Goal: Check status

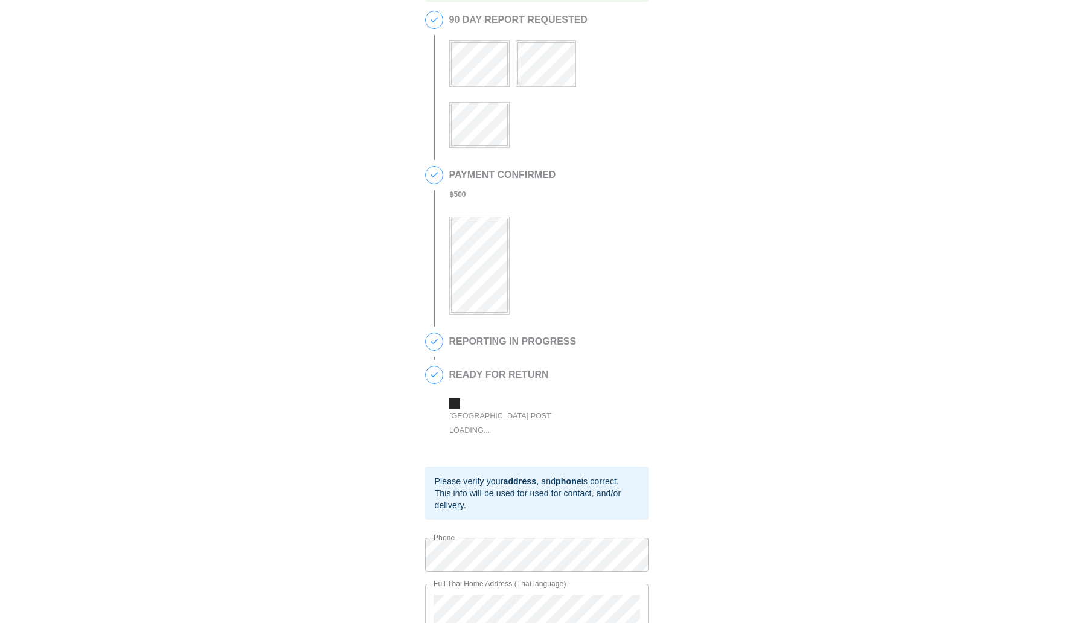
scroll to position [75, 0]
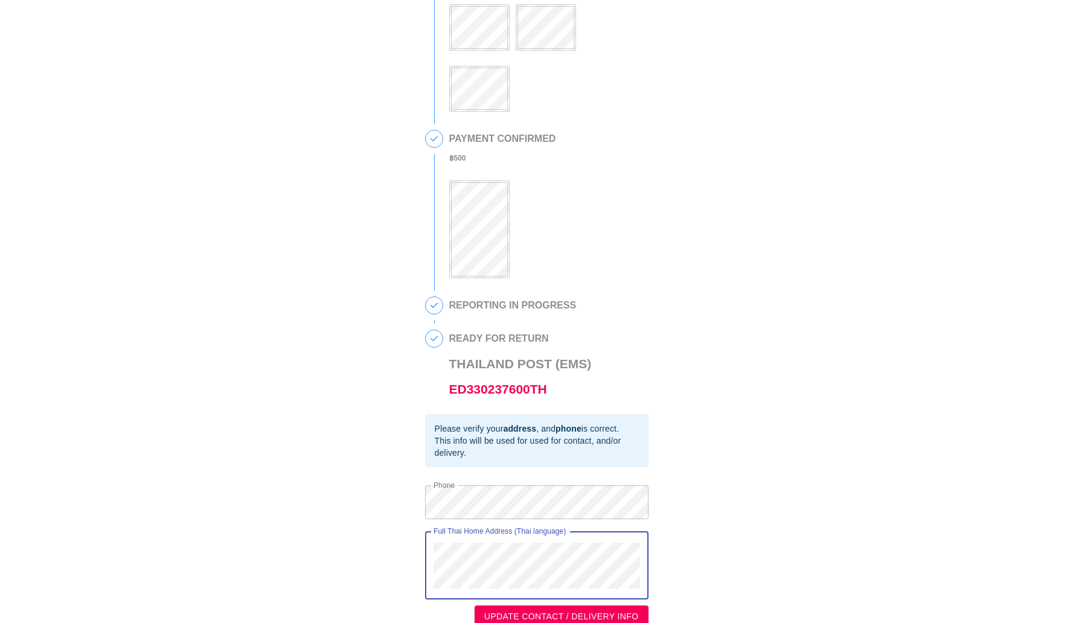
click at [401, 535] on div "This is a secure link , and your information is safe . 1 90 DAY REPORT REQUESTE…" at bounding box center [536, 282] width 1048 height 691
